Goal: Find specific page/section: Find specific page/section

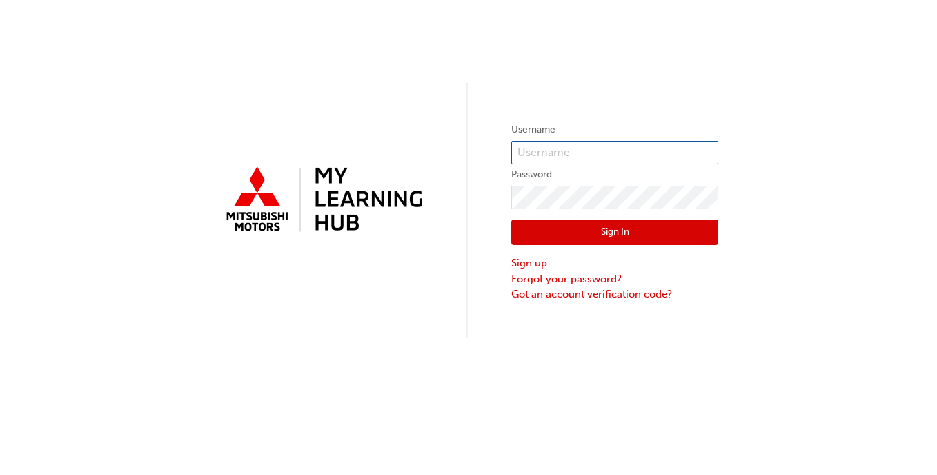
click at [619, 150] on input "text" at bounding box center [614, 152] width 207 height 23
click at [546, 57] on div "Username Password Sign In Sign up Forgot your password? Got an account verifica…" at bounding box center [468, 169] width 937 height 338
click at [576, 158] on input "text" at bounding box center [614, 152] width 207 height 23
click at [719, 79] on div "Username Password Sign In Sign up Forgot your password? Got an account verifica…" at bounding box center [468, 169] width 937 height 338
click at [617, 152] on input "text" at bounding box center [614, 152] width 207 height 23
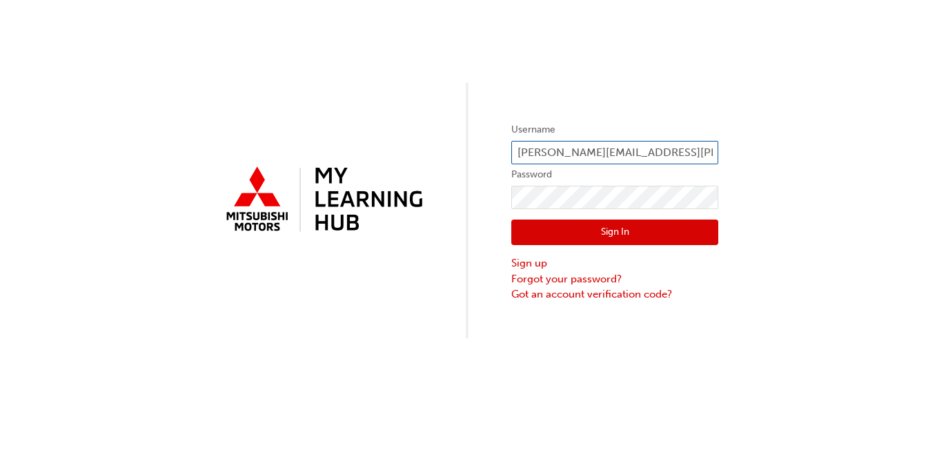
type input "[PERSON_NAME][EMAIL_ADDRESS][PERSON_NAME][DOMAIN_NAME]"
click button "Sign In" at bounding box center [614, 232] width 207 height 26
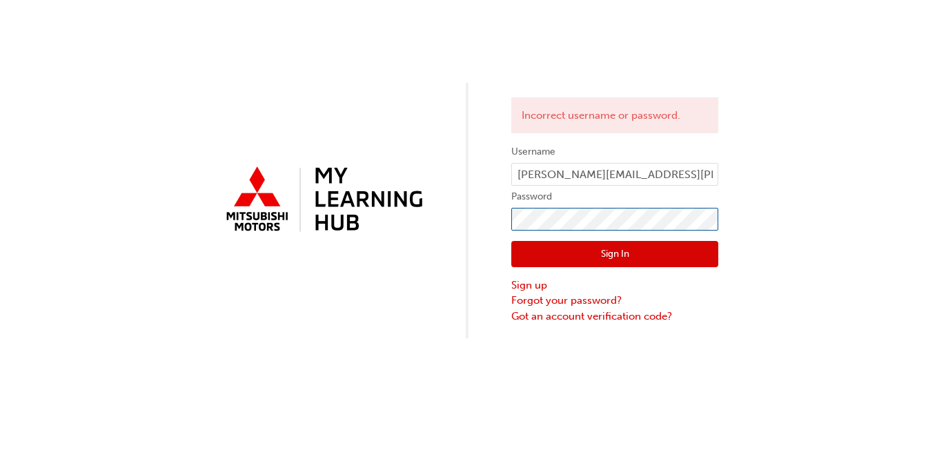
click at [507, 213] on div "Incorrect username or password. Username [PERSON_NAME][EMAIL_ADDRESS][PERSON_NA…" at bounding box center [468, 169] width 937 height 338
click at [607, 250] on button "Sign In" at bounding box center [614, 254] width 207 height 26
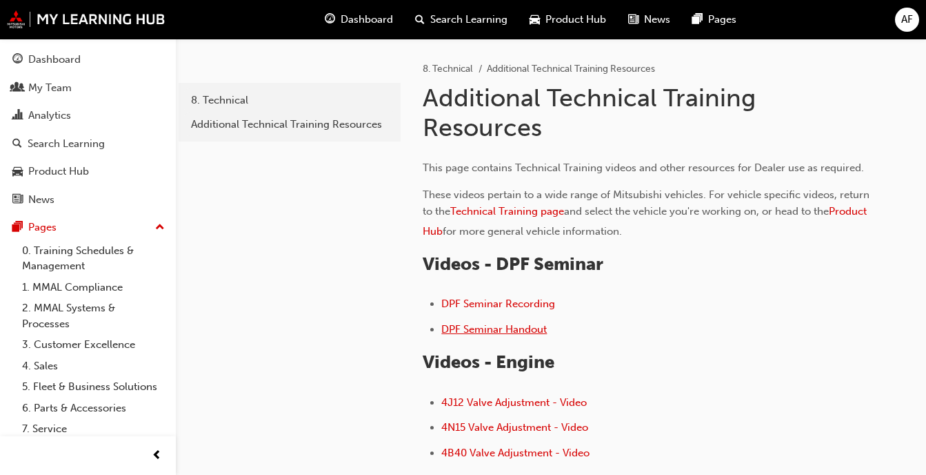
click at [529, 332] on span "DPF Seminar Handout" at bounding box center [494, 329] width 106 height 12
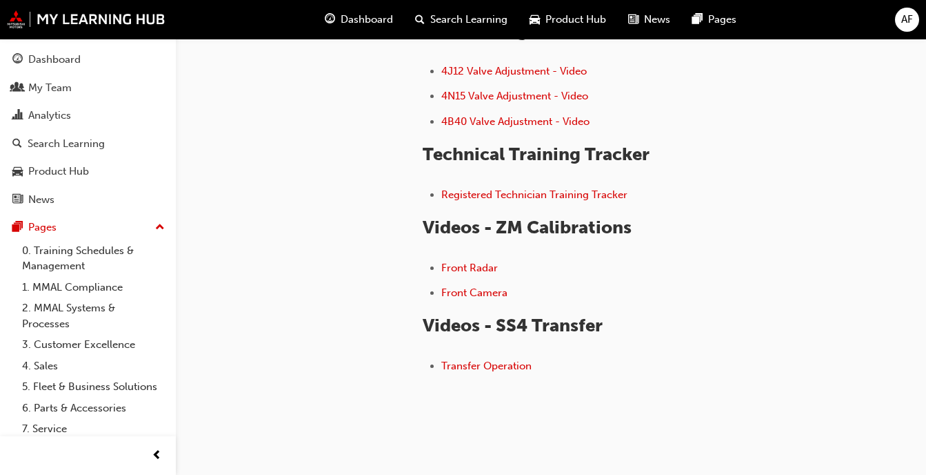
scroll to position [359, 0]
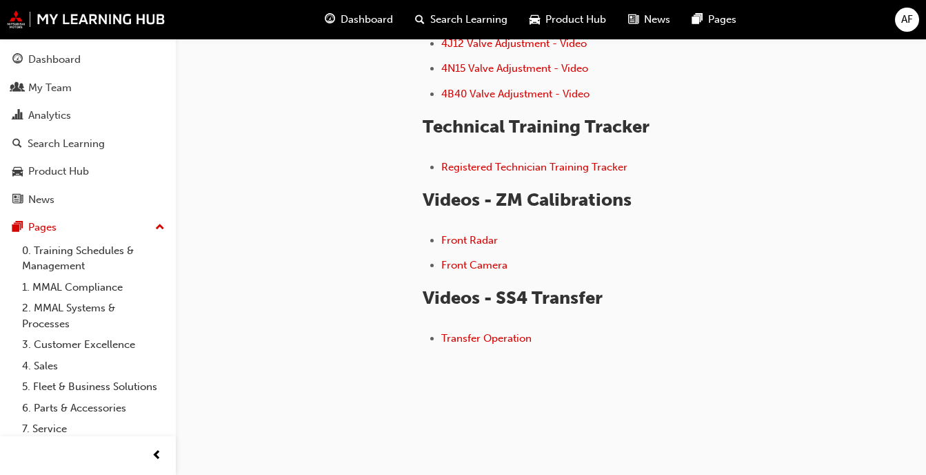
click at [926, 425] on div "technical-training-additional-resources 8. Technical Additional Technical Train…" at bounding box center [551, 63] width 751 height 767
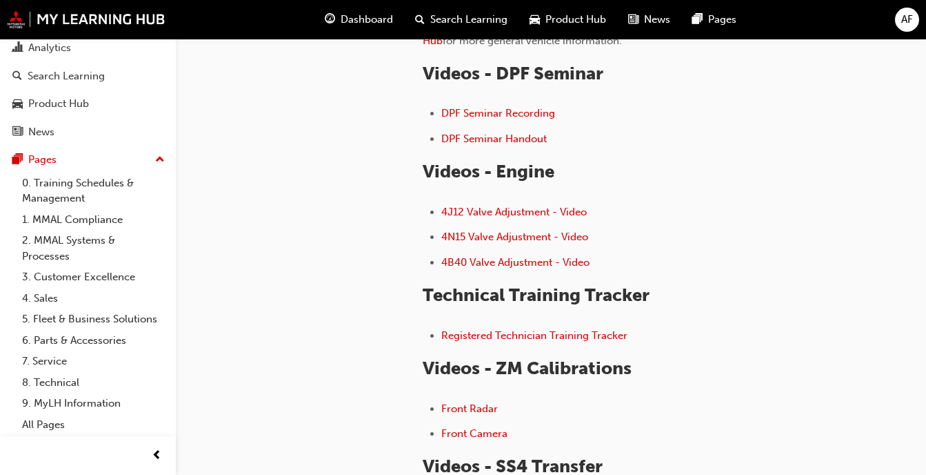
scroll to position [83, 0]
click at [66, 424] on link "All Pages" at bounding box center [94, 424] width 154 height 21
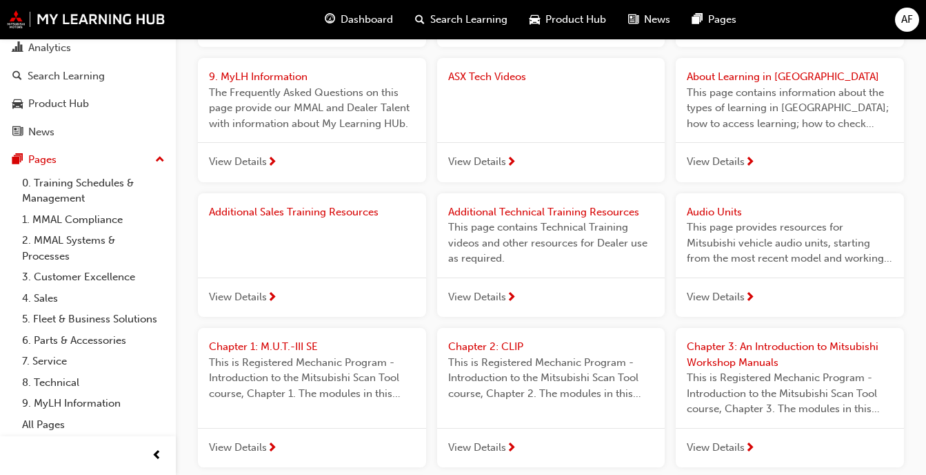
scroll to position [496, 0]
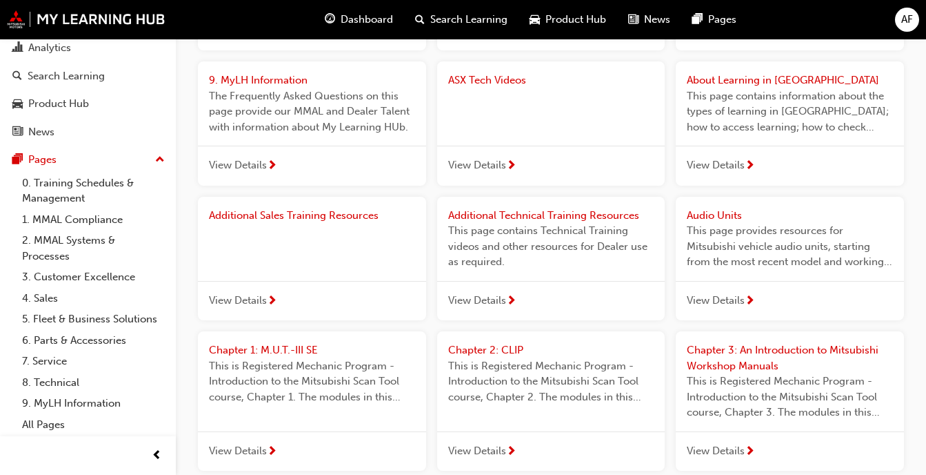
click at [577, 213] on span "Additional Technical Training Resources" at bounding box center [543, 215] width 191 height 12
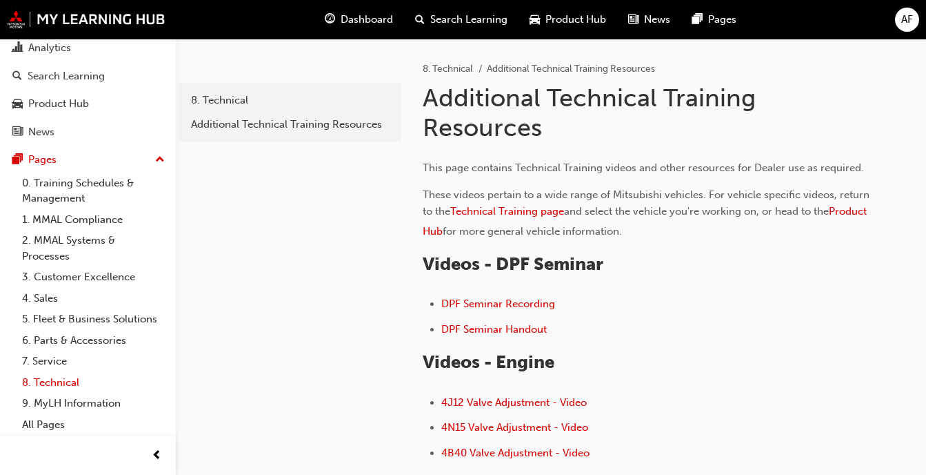
click at [66, 389] on link "8. Technical" at bounding box center [94, 382] width 154 height 21
